Goal: Task Accomplishment & Management: Complete application form

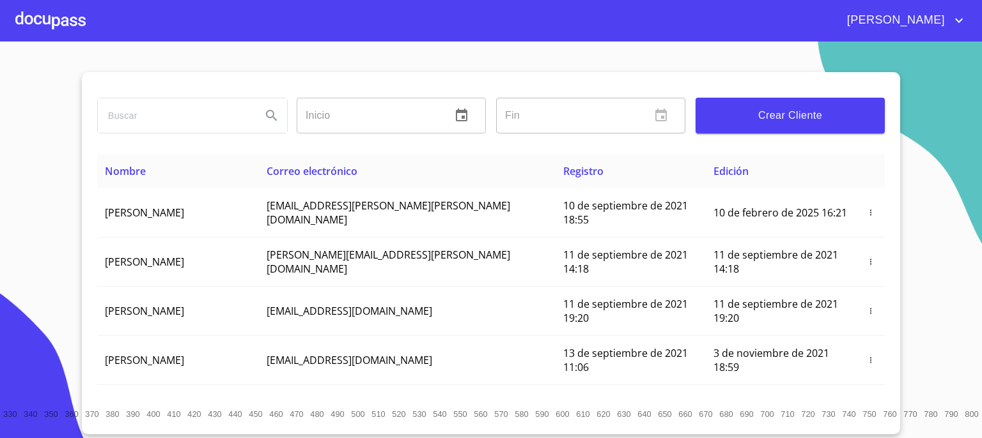
click at [220, 118] on input "search" at bounding box center [174, 115] width 153 height 35
type input "[PERSON_NAME]"
click at [264, 122] on icon "Search" at bounding box center [271, 115] width 15 height 15
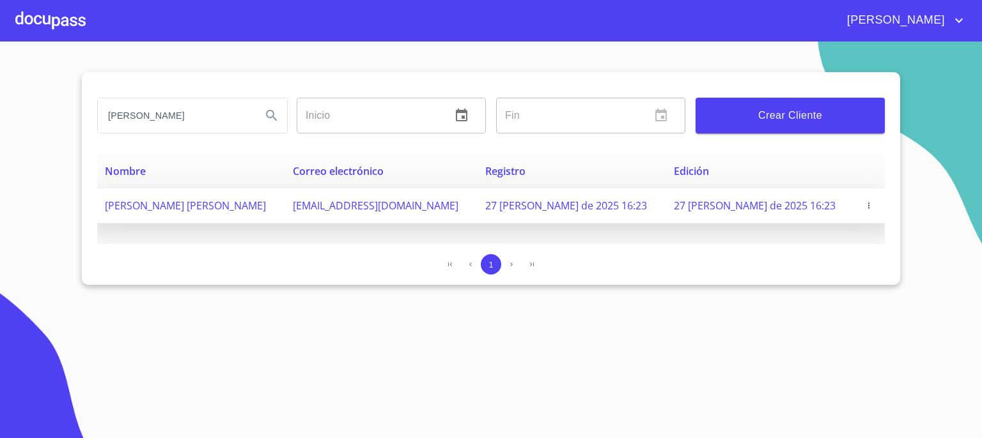
click at [250, 209] on span "[PERSON_NAME] [PERSON_NAME]" at bounding box center [185, 206] width 161 height 14
click at [864, 205] on icon "button" at bounding box center [868, 205] width 9 height 9
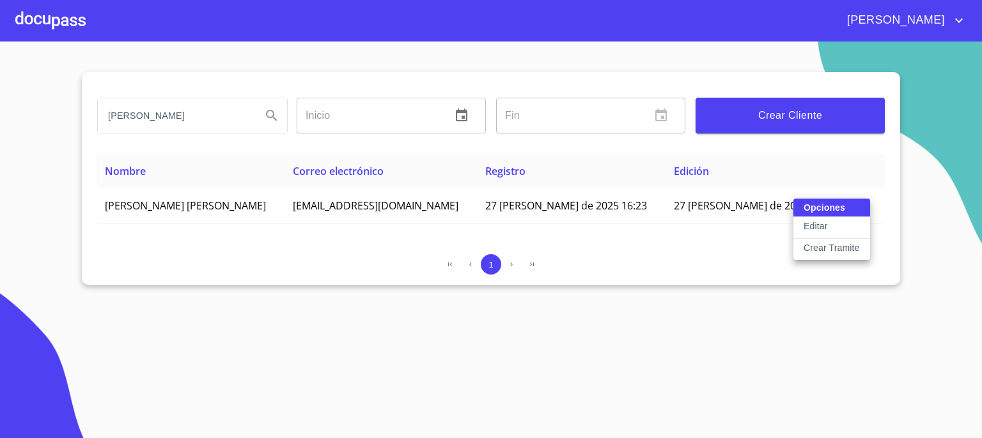
click at [822, 247] on p "Crear Tramite" at bounding box center [831, 248] width 56 height 13
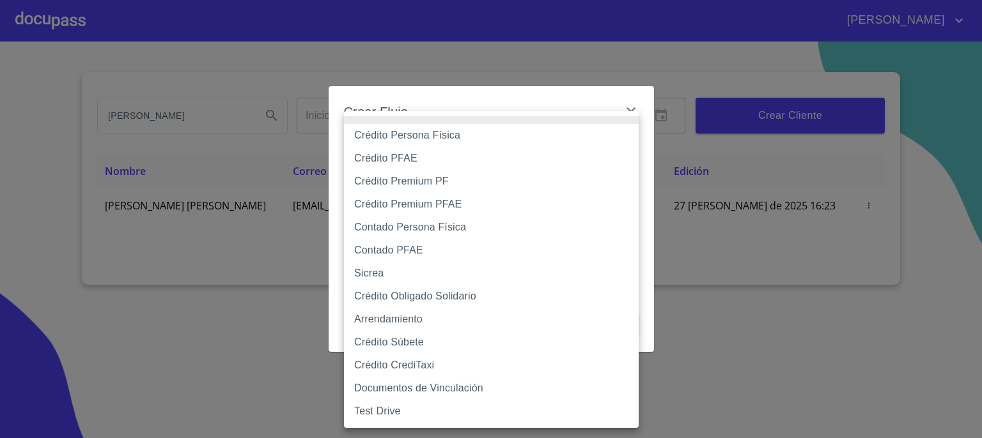
click at [624, 149] on body "[PERSON_NAME] [PERSON_NAME] Inicio ​ Fin ​ Crear Cliente Nombre Correo electrón…" at bounding box center [491, 219] width 982 height 438
click at [457, 256] on li "Contado PFAE" at bounding box center [491, 250] width 295 height 23
type input "60bfa0300d9865ccc24b067f"
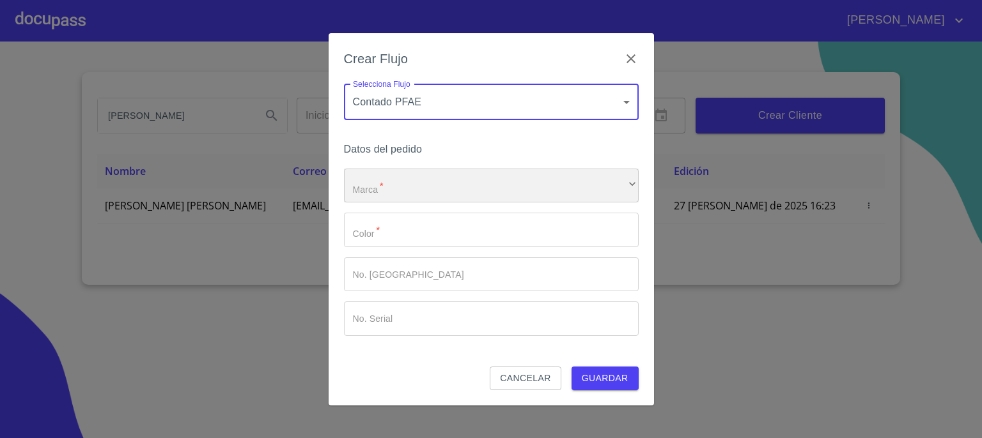
click at [634, 190] on div "​" at bounding box center [491, 186] width 295 height 35
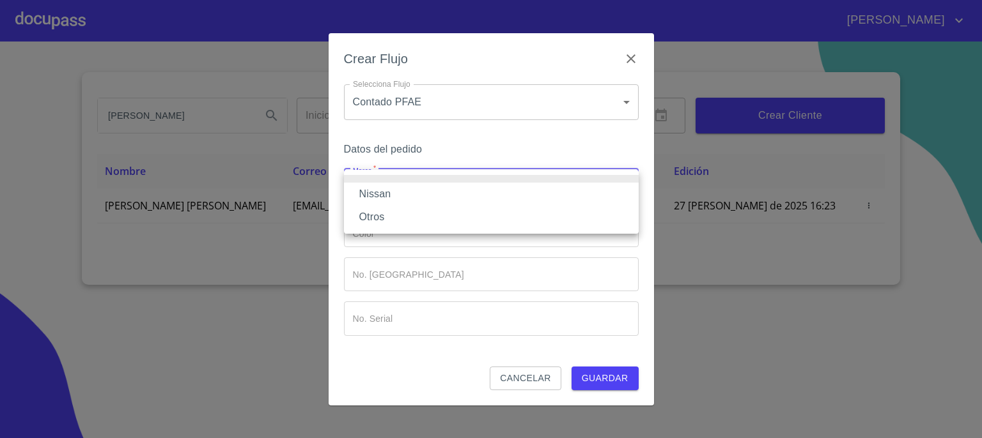
click at [594, 199] on li "Nissan" at bounding box center [491, 194] width 295 height 23
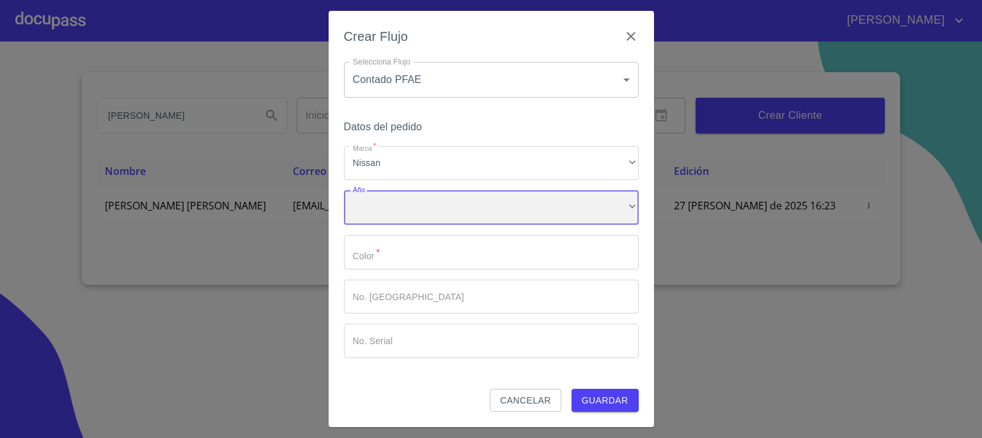
click at [619, 214] on div "​" at bounding box center [491, 207] width 295 height 35
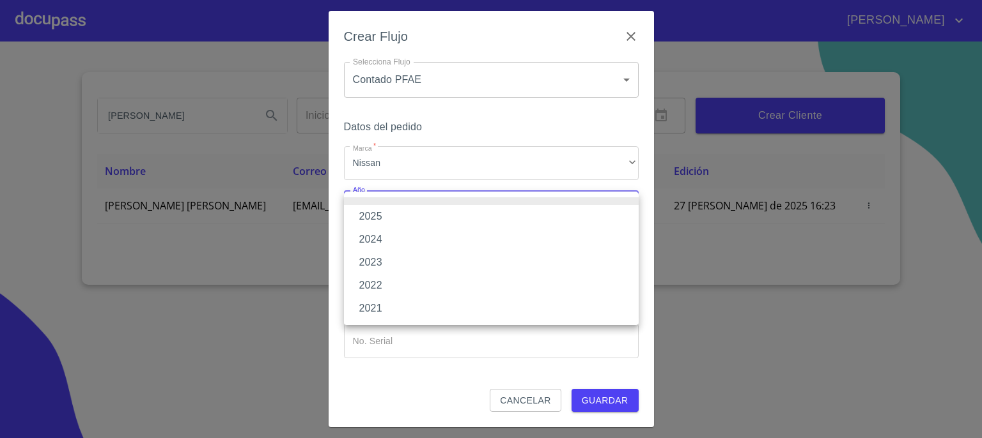
click at [591, 223] on li "2025" at bounding box center [491, 216] width 295 height 23
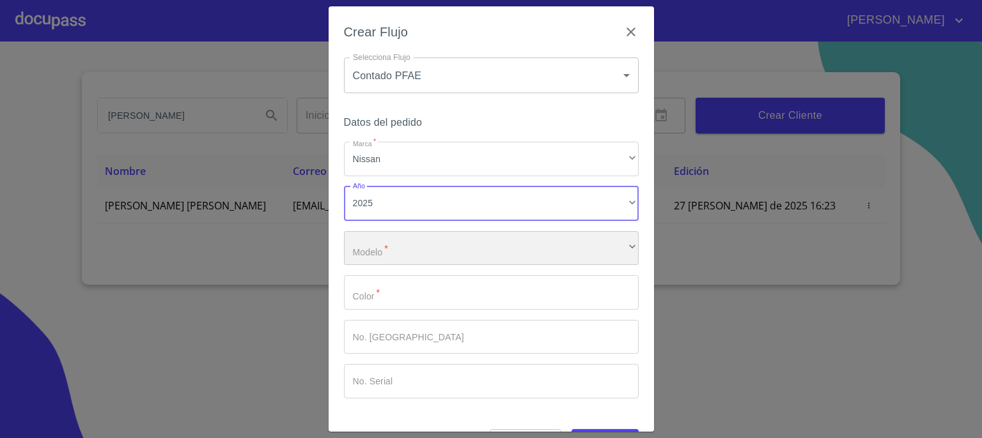
click at [589, 250] on div "​" at bounding box center [491, 248] width 295 height 35
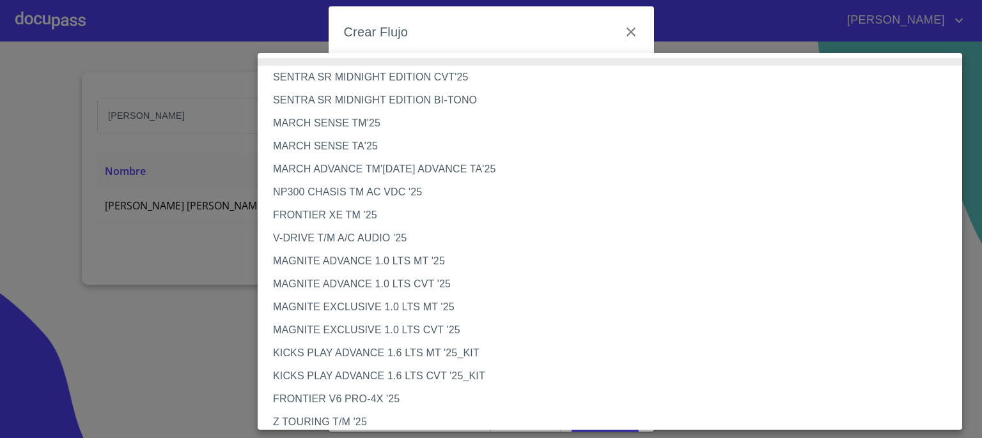
click at [578, 234] on li "V-DRIVE T/M A/C AUDIO '25" at bounding box center [615, 238] width 714 height 23
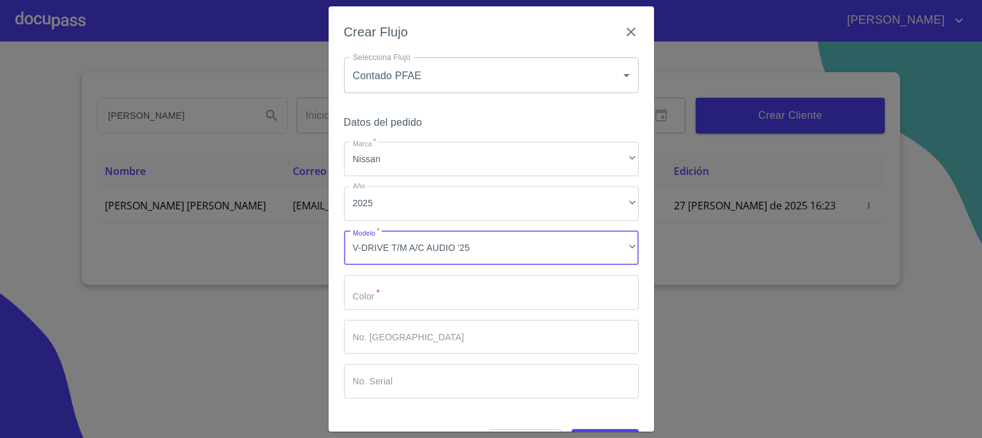
click at [568, 293] on input "Marca   *" at bounding box center [491, 292] width 295 height 35
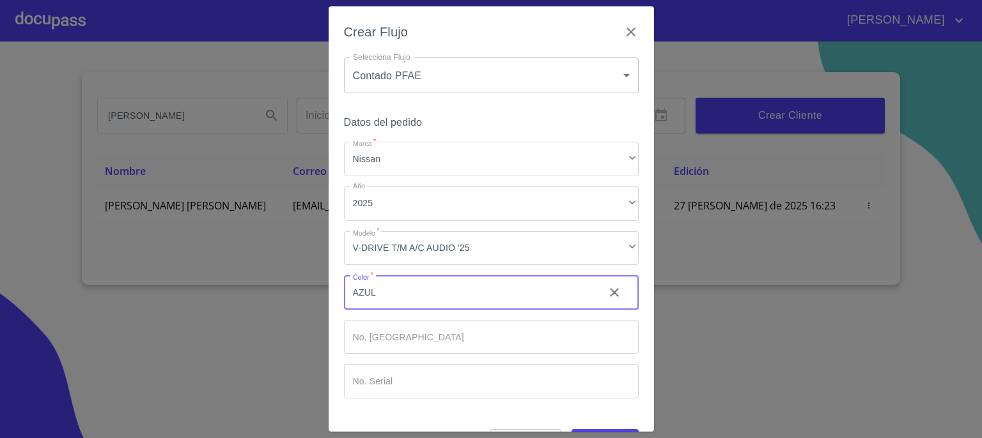
type input "AZUL"
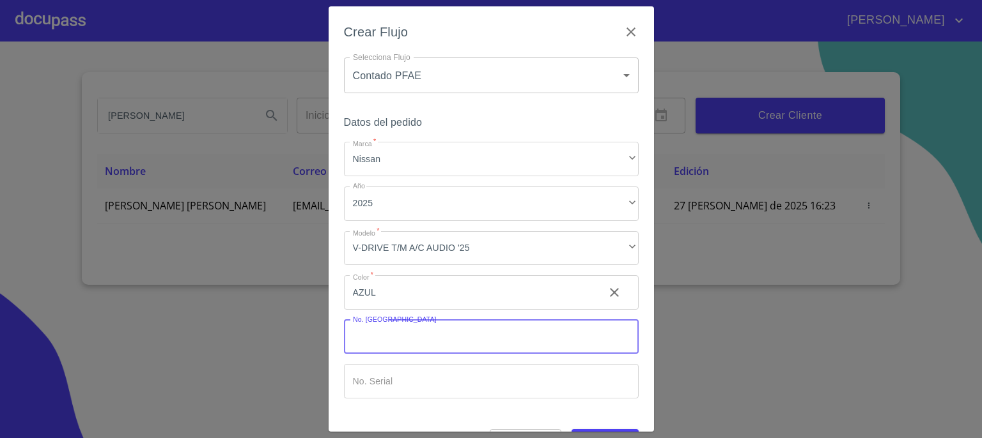
click at [543, 344] on input "Marca   *" at bounding box center [491, 337] width 295 height 35
type input "149250"
click at [523, 382] on input "Marca   *" at bounding box center [491, 381] width 295 height 35
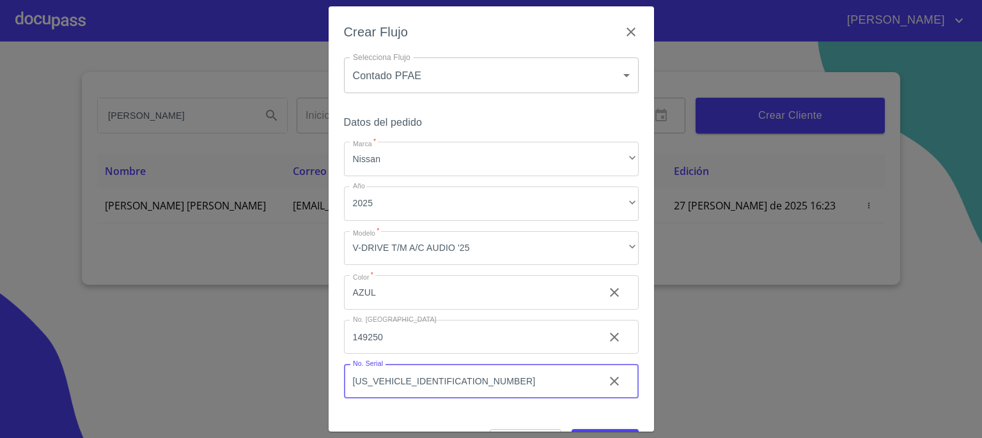
type input "[US_VEHICLE_IDENTIFICATION_NUMBER]"
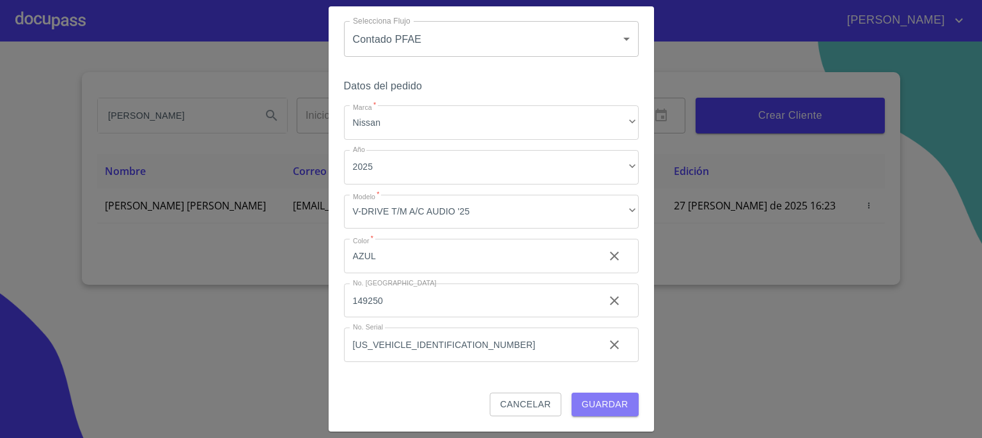
click at [595, 401] on span "Guardar" at bounding box center [605, 405] width 47 height 16
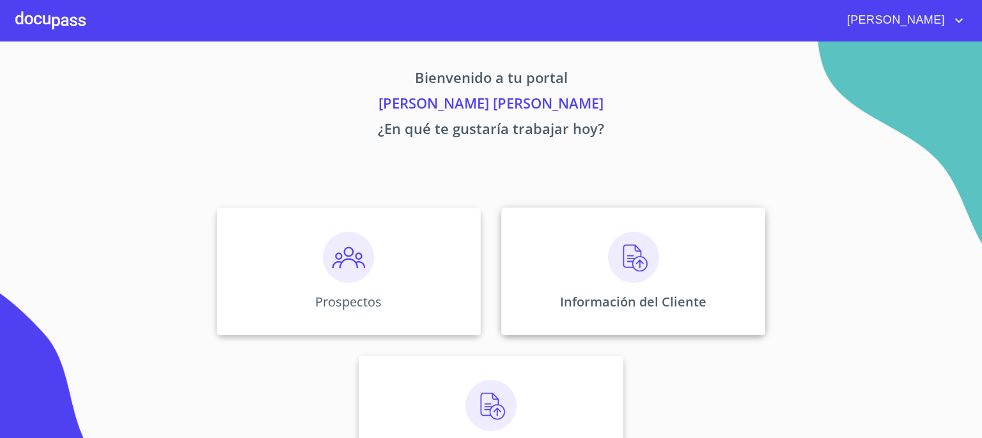
click at [626, 254] on div "Información del Cliente" at bounding box center [633, 272] width 264 height 128
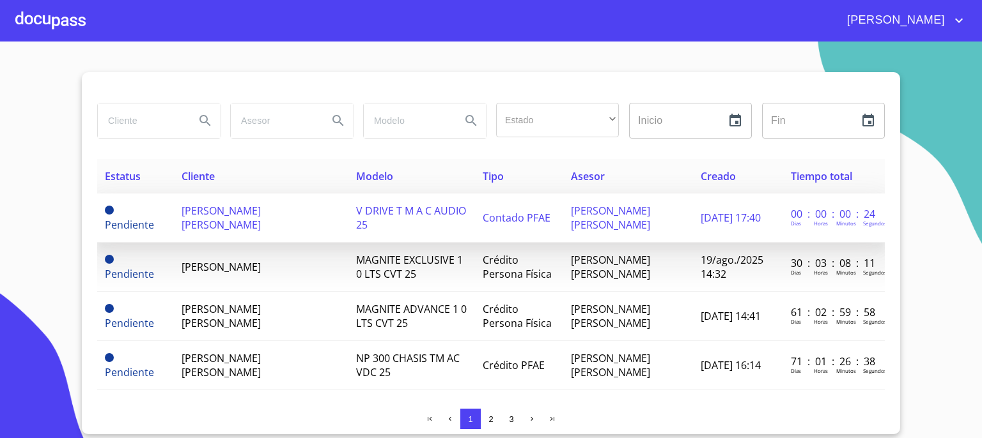
click at [228, 210] on span "[PERSON_NAME] [PERSON_NAME]" at bounding box center [220, 218] width 79 height 28
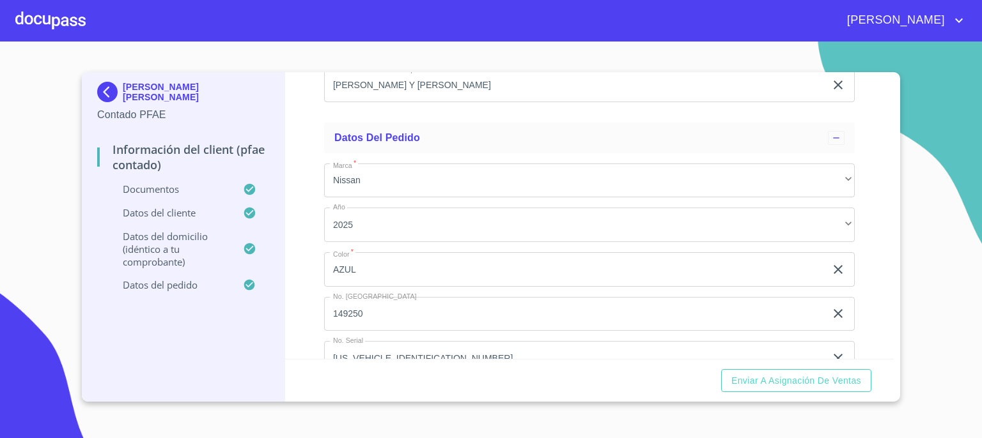
scroll to position [3428, 0]
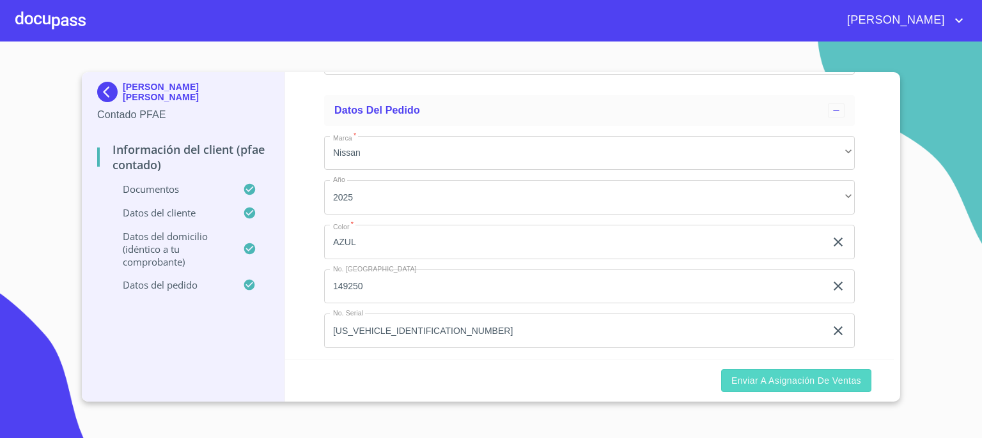
click at [790, 385] on span "Enviar a Asignación de Ventas" at bounding box center [796, 381] width 130 height 16
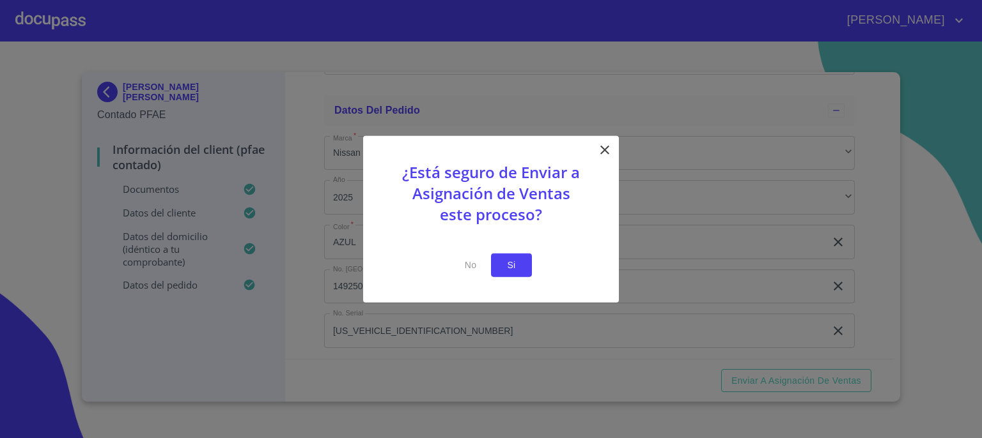
click at [500, 259] on button "Si" at bounding box center [511, 266] width 41 height 24
